Goal: Check status: Check status

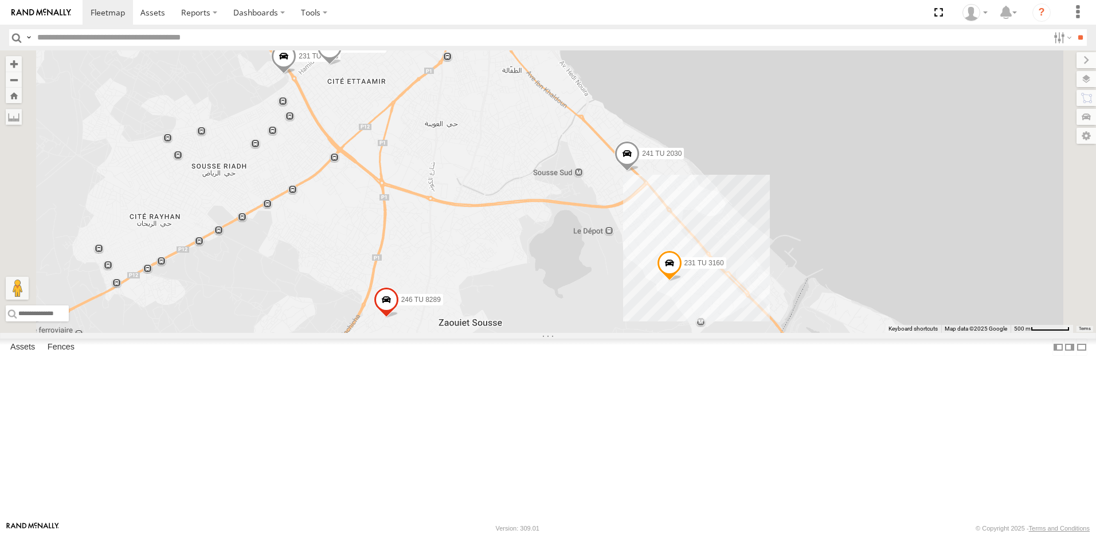
drag, startPoint x: 617, startPoint y: 252, endPoint x: 697, endPoint y: 303, distance: 94.6
click at [697, 303] on div "241 TU 2030 231 TU 3159 245 TU 9061 231 TU 3160 247 TU 9971 246 TU 8289" at bounding box center [548, 191] width 1096 height 283
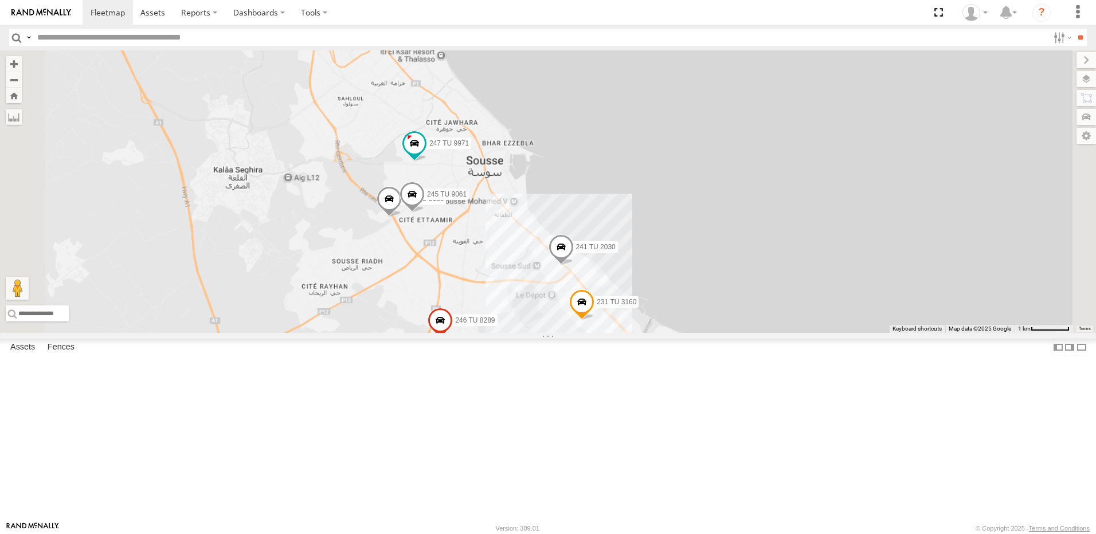
drag, startPoint x: 654, startPoint y: 257, endPoint x: 665, endPoint y: 332, distance: 75.9
click at [665, 332] on div "241 TU 2030 231 TU 3159 245 TU 9061 231 TU 3160 247 TU 9971 246 TU 8289" at bounding box center [548, 191] width 1096 height 283
drag, startPoint x: 530, startPoint y: 222, endPoint x: 617, endPoint y: 260, distance: 94.5
click at [616, 268] on div "241 TU 2030 231 TU 3159 245 TU 9061 231 TU 3160 247 TU 9971 246 TU 8289" at bounding box center [548, 191] width 1096 height 283
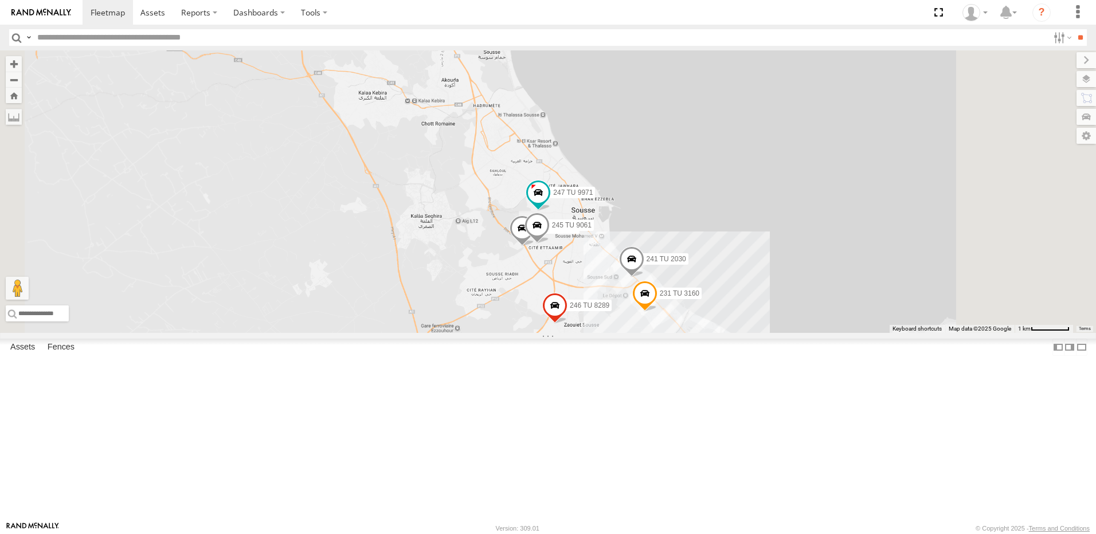
click at [616, 333] on div "241 TU 2030 231 TU 3159 245 TU 9061 231 TU 3160 247 TU 9971 246 TU 8289" at bounding box center [548, 191] width 1096 height 283
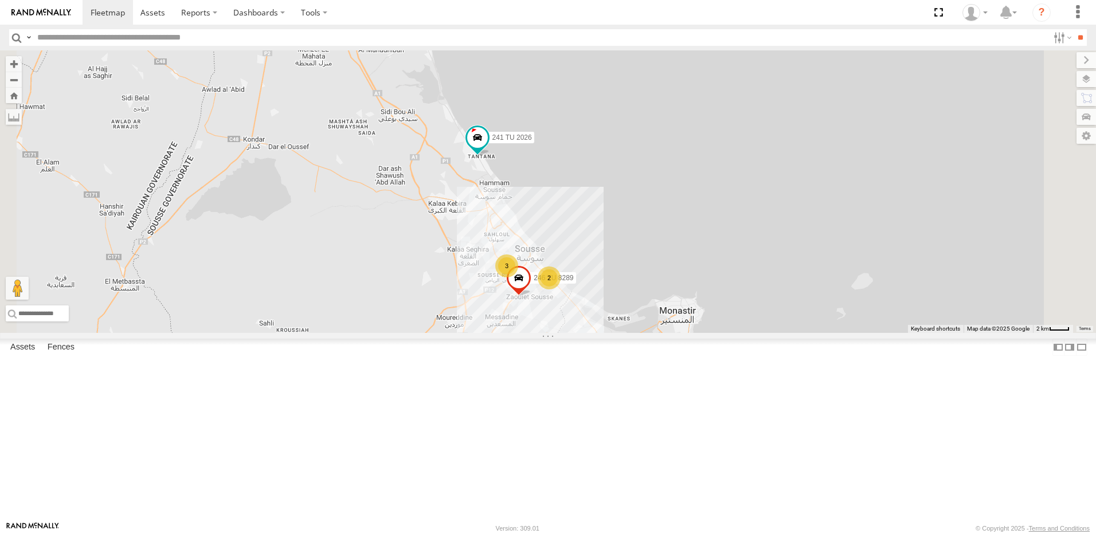
drag, startPoint x: 569, startPoint y: 323, endPoint x: 700, endPoint y: 219, distance: 167.8
click at [702, 223] on div "246 TU 8289 241 TU 2026 2 3" at bounding box center [548, 191] width 1096 height 283
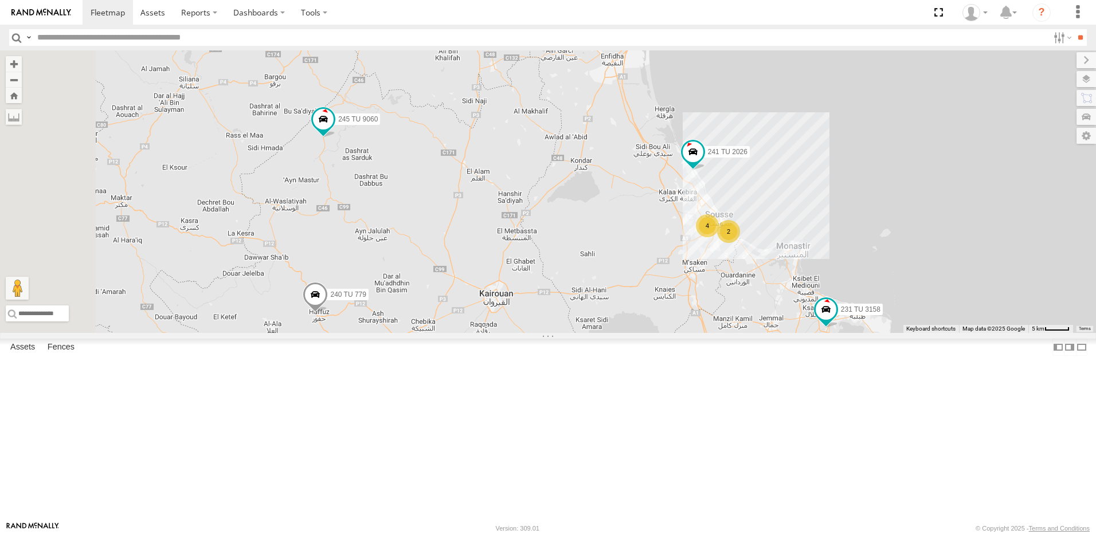
drag, startPoint x: 498, startPoint y: 212, endPoint x: 496, endPoint y: 220, distance: 8.7
click at [496, 220] on div "241 TU 2026 2 4 234 TU 2630 245 TU 9062 245 TU 9060 240 TU 779 231 TU 3158 245 …" at bounding box center [548, 191] width 1096 height 283
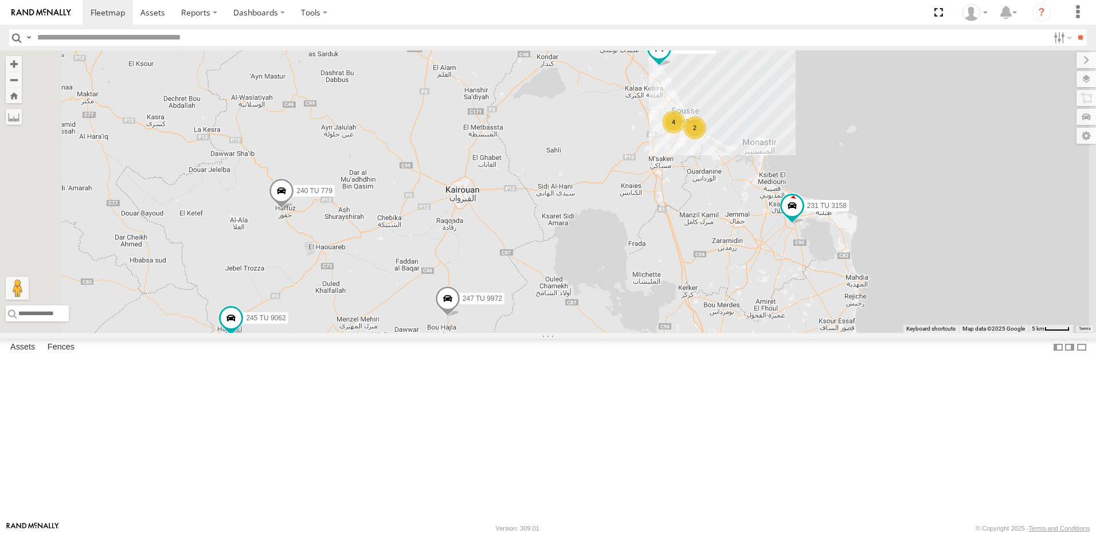
drag, startPoint x: 500, startPoint y: 346, endPoint x: 517, endPoint y: 307, distance: 41.8
click at [517, 307] on div "241 TU 2026 2 4 234 TU 2630 245 TU 9062 245 TU 9060 240 TU 779 231 TU 3158 245 …" at bounding box center [548, 191] width 1096 height 283
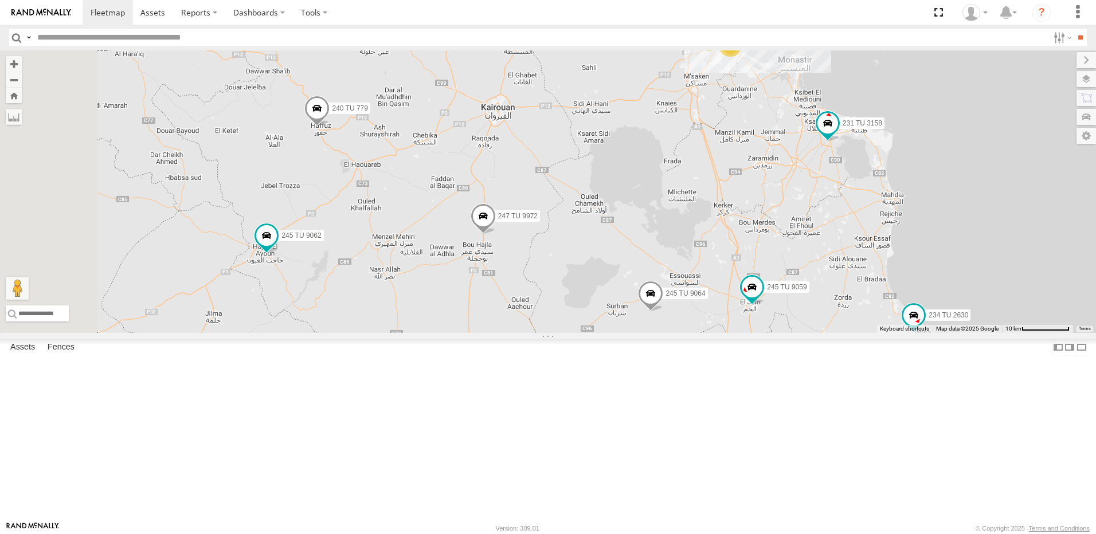
drag, startPoint x: 732, startPoint y: 437, endPoint x: 692, endPoint y: 410, distance: 47.9
click at [692, 333] on div "241 TU 2026 2 4 234 TU 2630 245 TU 9062 245 TU 9060 240 TU 779 231 TU 3158 245 …" at bounding box center [548, 191] width 1096 height 283
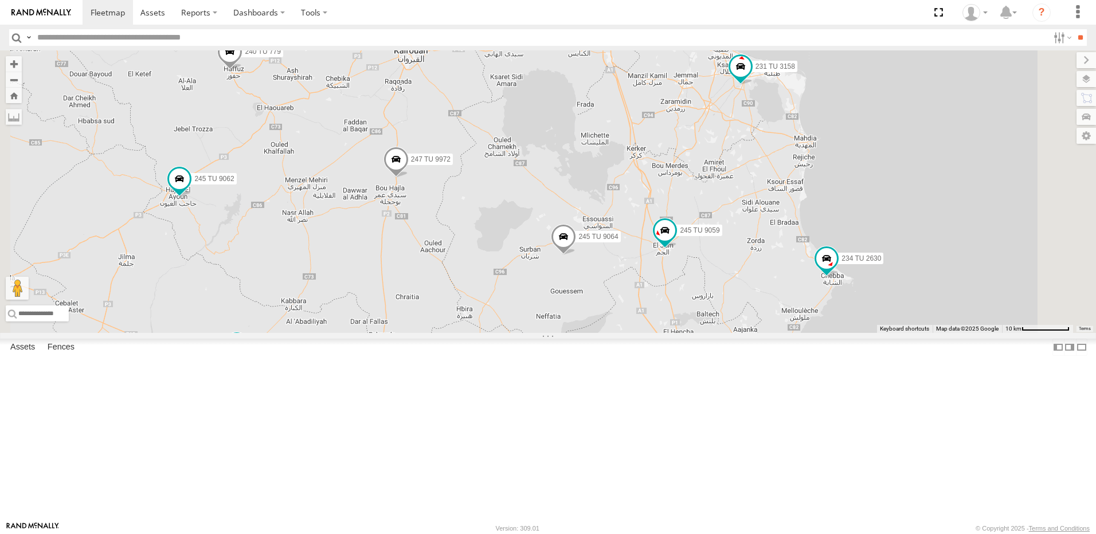
click at [576, 255] on span at bounding box center [563, 239] width 25 height 31
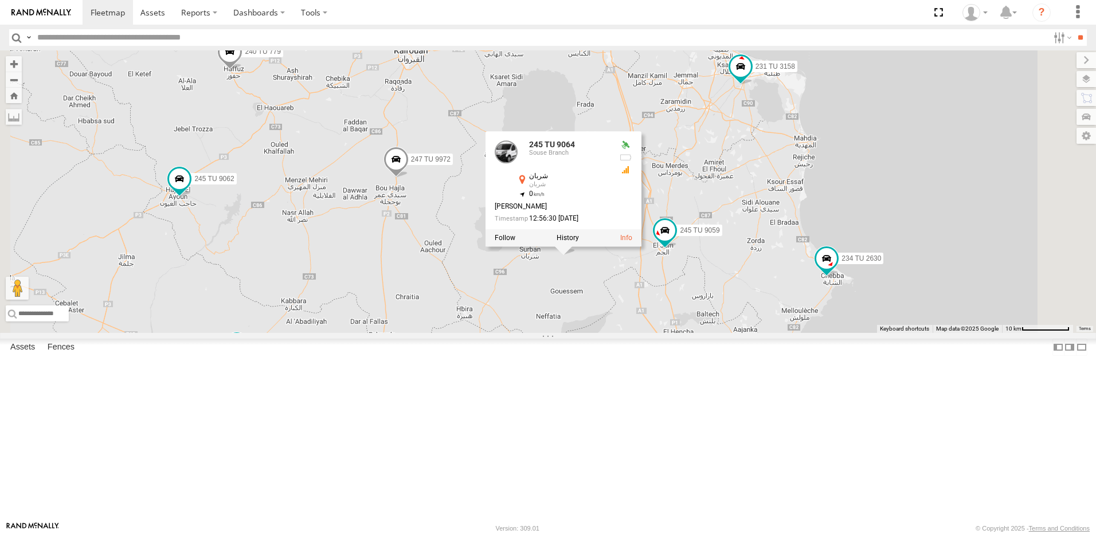
click at [696, 333] on div "241 TU 2026 2 4 234 TU 2630 245 TU 9062 245 TU 9060 240 TU 779 231 TU 3158 245 …" at bounding box center [548, 191] width 1096 height 283
click at [900, 333] on div "241 TU 2026 2 4 234 TU 2630 245 TU 9062 245 TU 9060 240 TU 779 231 TU 3158 245 …" at bounding box center [548, 191] width 1096 height 283
